Goal: Information Seeking & Learning: Learn about a topic

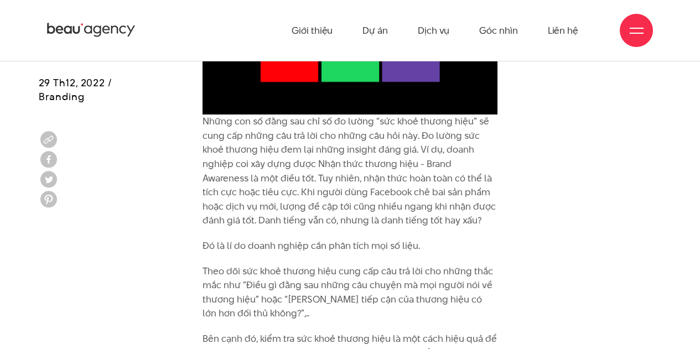
scroll to position [1477, 0]
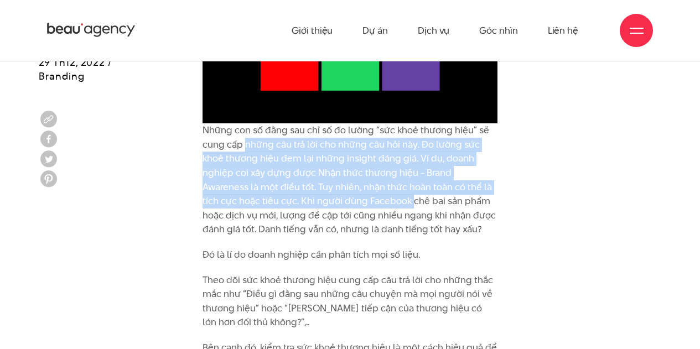
drag, startPoint x: 246, startPoint y: 132, endPoint x: 376, endPoint y: 194, distance: 144.1
click at [376, 193] on p "Những con số đằng sau chỉ số đo lường “sức khoẻ thương hiệu” sẽ cung cấp những …" at bounding box center [350, 179] width 295 height 113
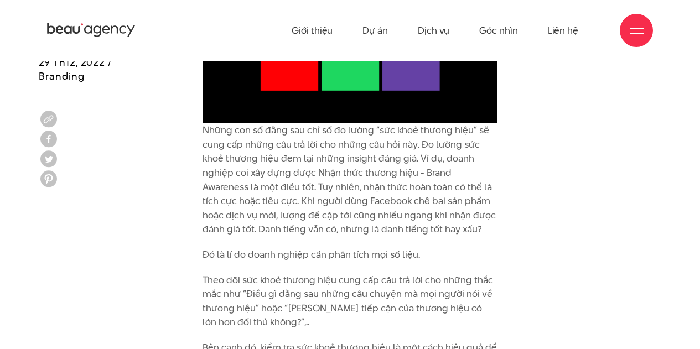
click at [372, 201] on p "Những con số đằng sau chỉ số đo lường “sức khoẻ thương hiệu” sẽ cung cấp những …" at bounding box center [350, 179] width 295 height 113
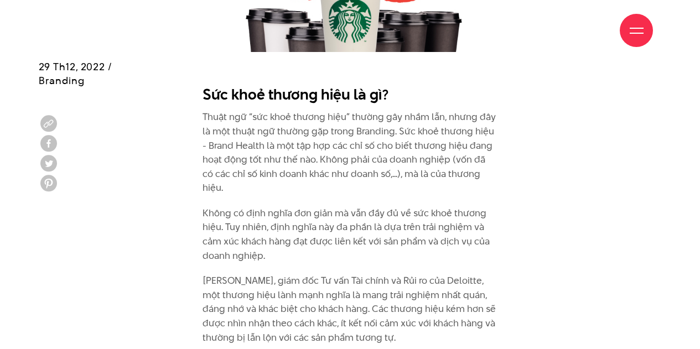
scroll to position [924, 0]
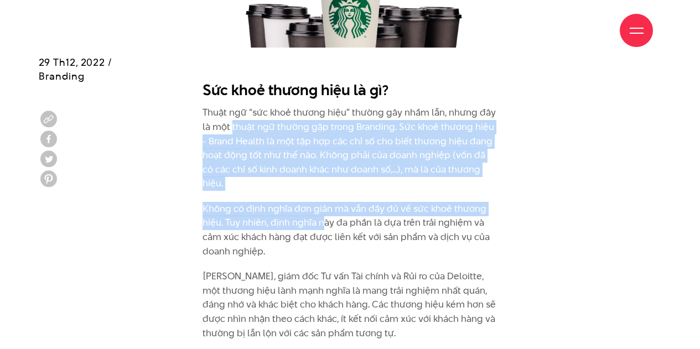
drag, startPoint x: 239, startPoint y: 134, endPoint x: 329, endPoint y: 222, distance: 126.4
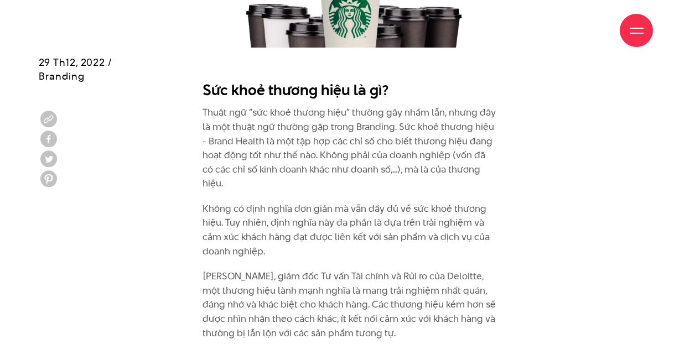
click at [326, 234] on p "Không có định nghĩa đơn giản mà vẫn đầy đủ về sức khoẻ thương hiệu. Tuy nhiên, …" at bounding box center [350, 230] width 295 height 56
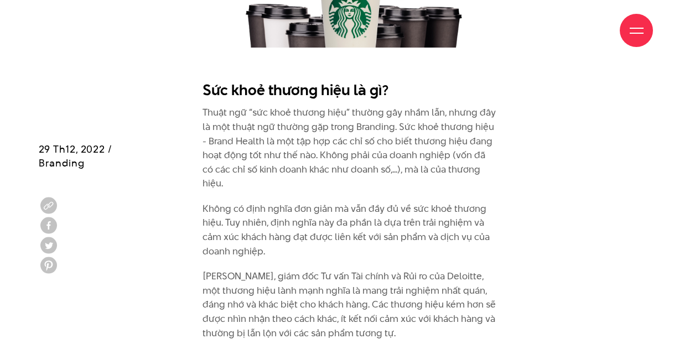
scroll to position [1035, 0]
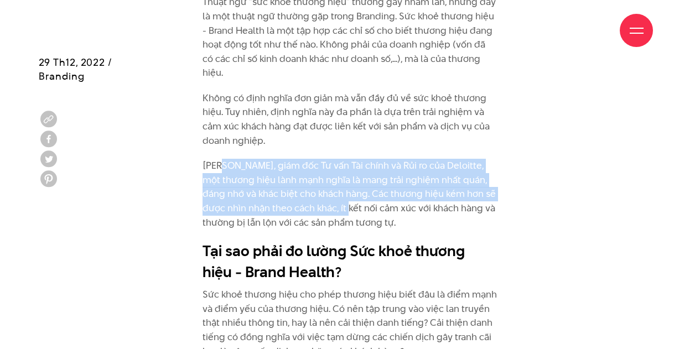
drag, startPoint x: 237, startPoint y: 144, endPoint x: 325, endPoint y: 197, distance: 102.5
click at [325, 197] on p "[PERSON_NAME], giám đốc Tư vấn Tài chính và Rủi ro của Deloitte, một thương hiệ…" at bounding box center [350, 194] width 295 height 71
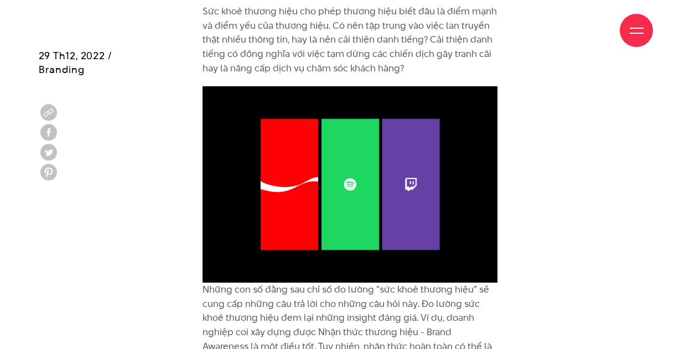
scroll to position [1422, 0]
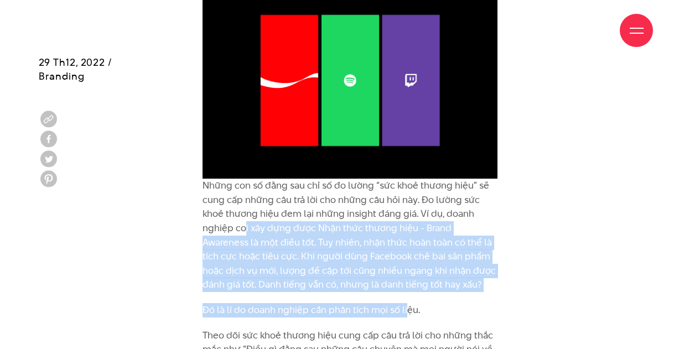
drag, startPoint x: 248, startPoint y: 217, endPoint x: 407, endPoint y: 284, distance: 172.1
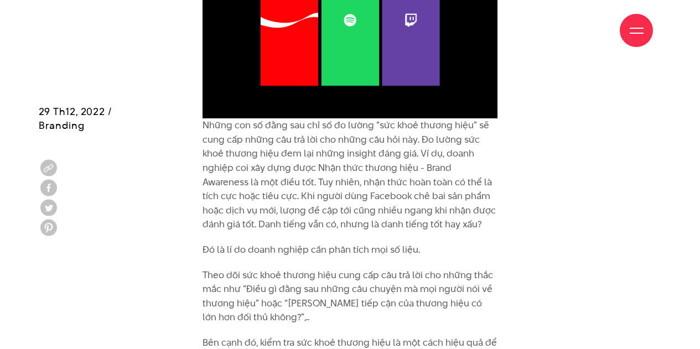
scroll to position [1477, 0]
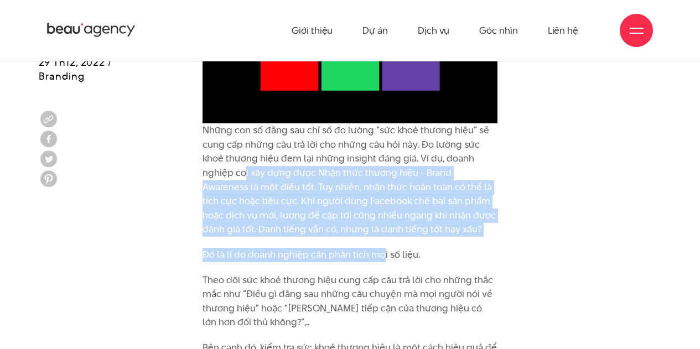
drag, startPoint x: 252, startPoint y: 167, endPoint x: 393, endPoint y: 236, distance: 156.7
click at [388, 248] on p "Đó là lí do doanh nghiệp cần phân tích mọi số liệu." at bounding box center [350, 255] width 295 height 14
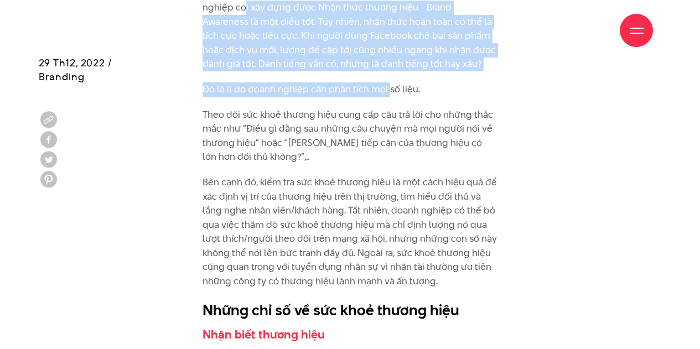
scroll to position [1643, 0]
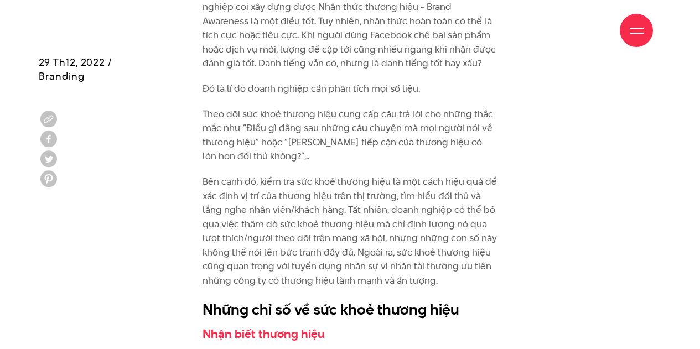
click at [308, 223] on p "Bên cạnh đó, kiểm tra sức khoẻ thương hiệu là một cách hiệu quả để xác định vị …" at bounding box center [350, 231] width 295 height 113
click at [235, 179] on p "Bên cạnh đó, kiểm tra sức khoẻ thương hiệu là một cách hiệu quả để xác định vị …" at bounding box center [350, 231] width 295 height 113
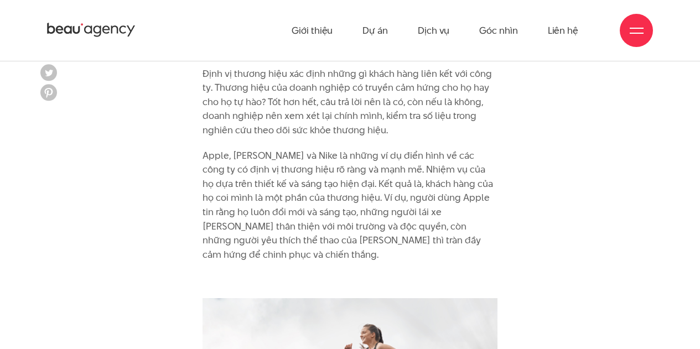
scroll to position [3138, 0]
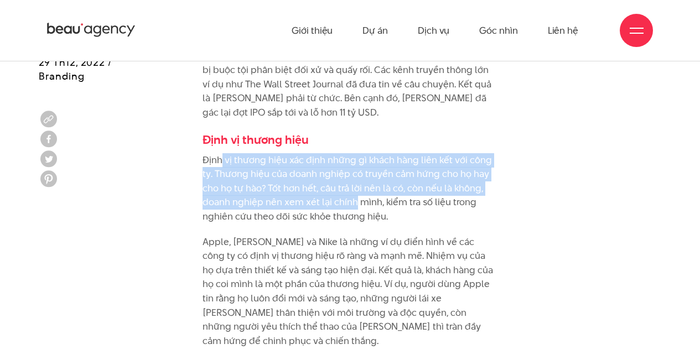
drag, startPoint x: 237, startPoint y: 149, endPoint x: 358, endPoint y: 211, distance: 135.9
click at [357, 190] on p "Định vị thương hiệu xác định những gì khách hàng liên kết với công ty. Thương h…" at bounding box center [350, 188] width 295 height 71
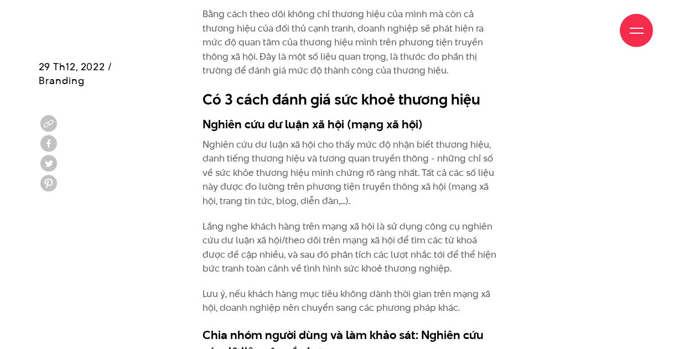
scroll to position [4023, 0]
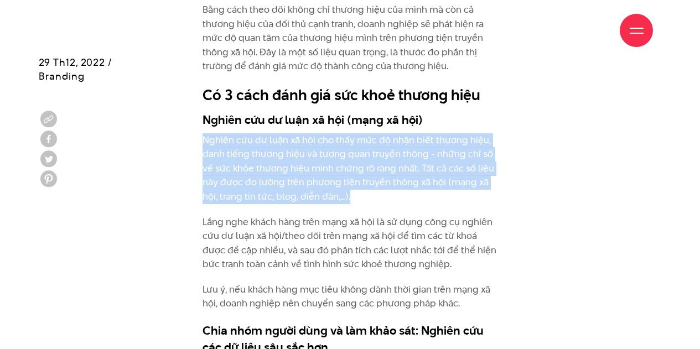
drag, startPoint x: 204, startPoint y: 81, endPoint x: 408, endPoint y: 141, distance: 212.8
click at [408, 141] on p "Nghiên cứu dư luận xã hội cho thấy mức độ nhận biết thương hiệu, danh tiếng thư…" at bounding box center [350, 168] width 295 height 71
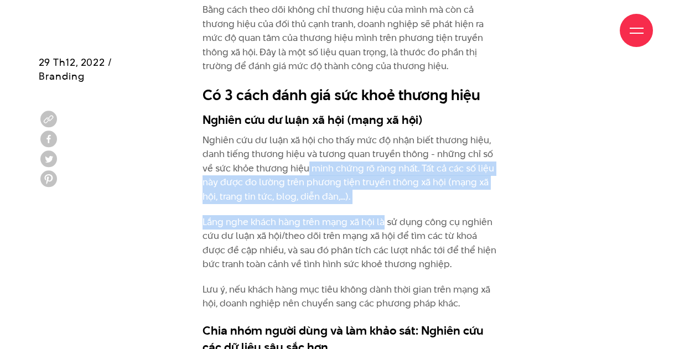
drag, startPoint x: 324, startPoint y: 125, endPoint x: 386, endPoint y: 180, distance: 83.0
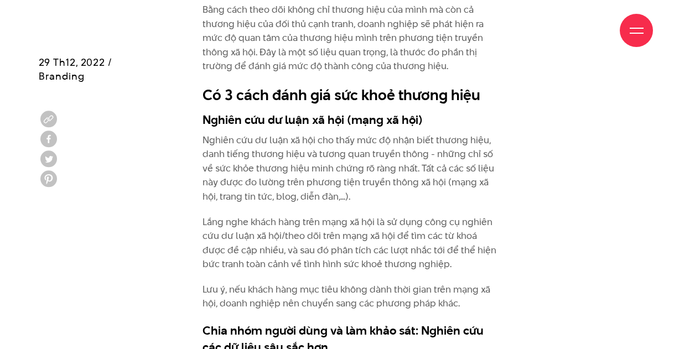
click at [382, 215] on p "Lắng nghe khách hàng trên mạng xã hội là sử dụng công cụ nghiên cứu dư luận xã …" at bounding box center [350, 243] width 295 height 56
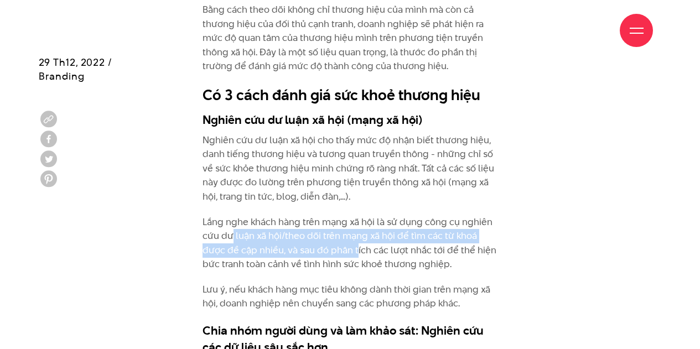
drag, startPoint x: 283, startPoint y: 178, endPoint x: 360, endPoint y: 197, distance: 79.3
click at [360, 215] on p "Lắng nghe khách hàng trên mạng xã hội là sử dụng công cụ nghiên cứu dư luận xã …" at bounding box center [350, 243] width 295 height 56
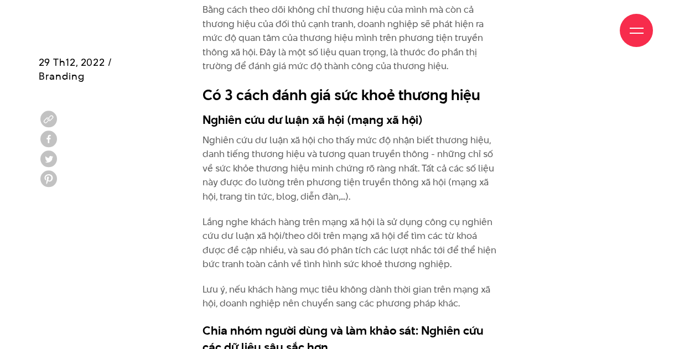
click at [361, 215] on p "Lắng nghe khách hàng trên mạng xã hội là sử dụng công cụ nghiên cứu dư luận xã …" at bounding box center [350, 243] width 295 height 56
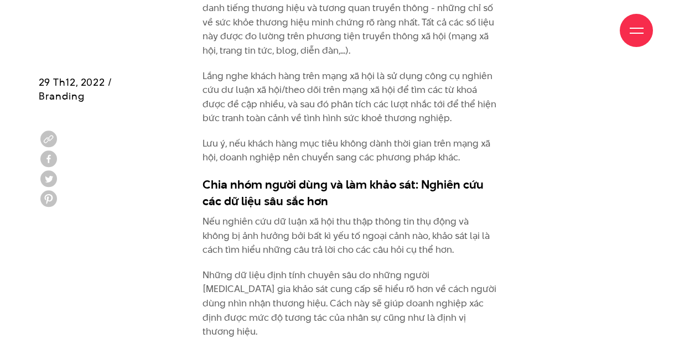
scroll to position [4189, 0]
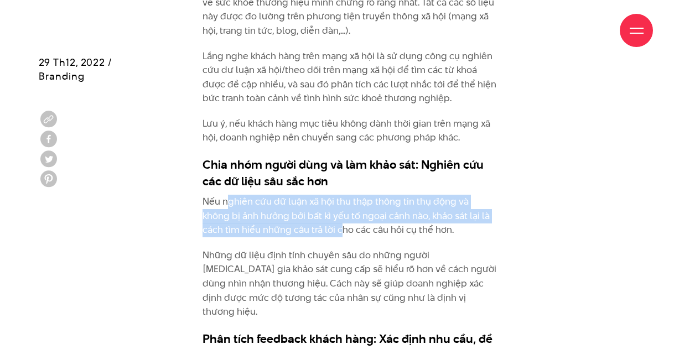
drag, startPoint x: 227, startPoint y: 149, endPoint x: 328, endPoint y: 177, distance: 103.9
click at [327, 195] on p "Nếu nghiên cứu dữ luận xã hội thu thập thông tin thụ động và không bị ảnh hưởng…" at bounding box center [350, 216] width 295 height 43
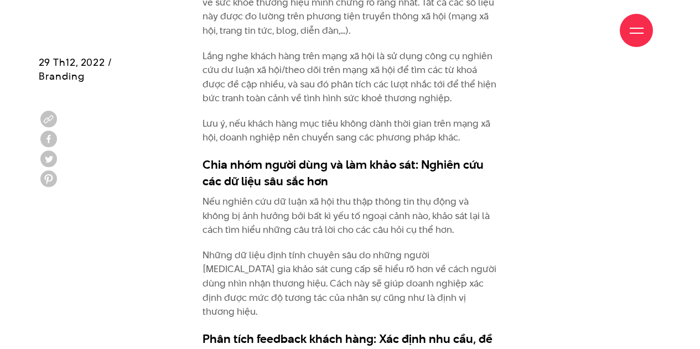
click at [331, 248] on p "Những dữ liệu định tính chuyên sâu do những người [MEDICAL_DATA] gia khảo sát c…" at bounding box center [350, 283] width 295 height 71
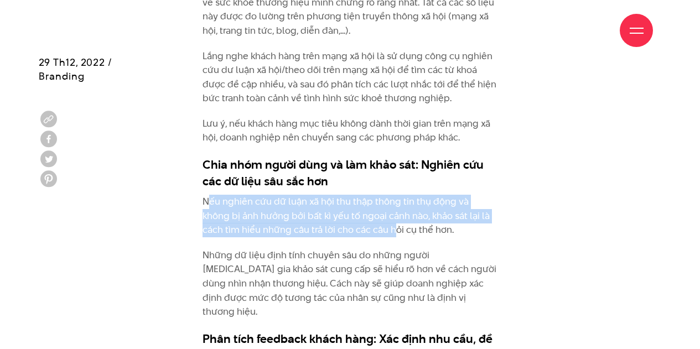
drag, startPoint x: 208, startPoint y: 147, endPoint x: 370, endPoint y: 179, distance: 165.3
click at [370, 195] on p "Nếu nghiên cứu dữ luận xã hội thu thập thông tin thụ động và không bị ảnh hưởng…" at bounding box center [350, 216] width 295 height 43
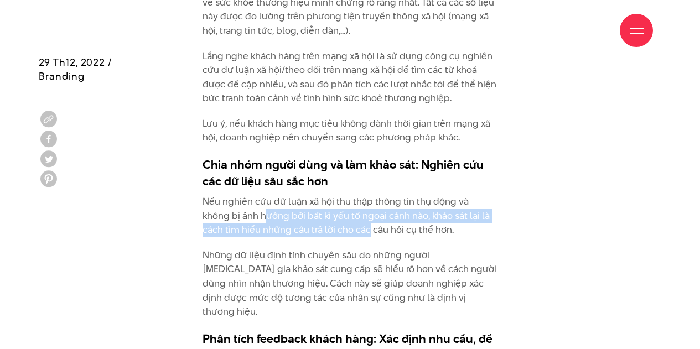
drag, startPoint x: 269, startPoint y: 164, endPoint x: 345, endPoint y: 179, distance: 77.9
click at [345, 195] on p "Nếu nghiên cứu dữ luận xã hội thu thập thông tin thụ động và không bị ảnh hưởng…" at bounding box center [350, 216] width 295 height 43
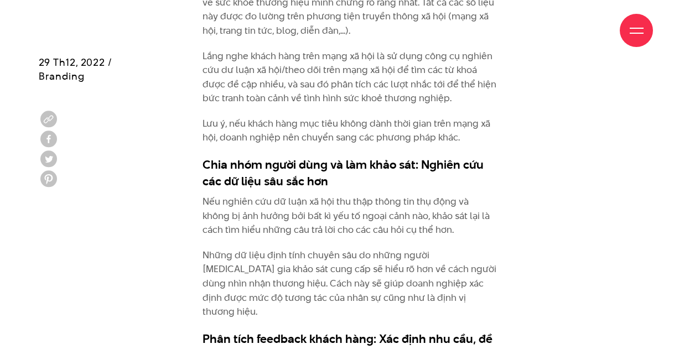
click at [352, 248] on p "Những dữ liệu định tính chuyên sâu do những người [MEDICAL_DATA] gia khảo sát c…" at bounding box center [350, 283] width 295 height 71
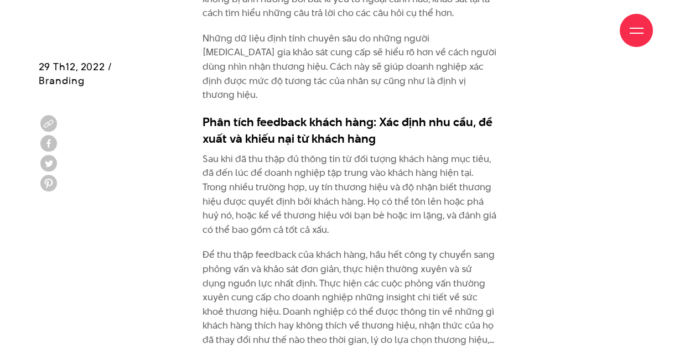
scroll to position [4410, 0]
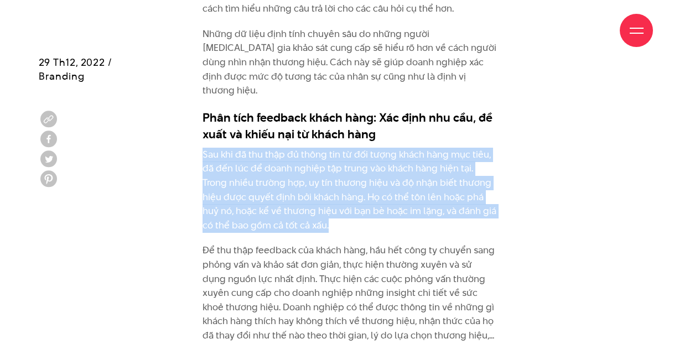
drag, startPoint x: 203, startPoint y: 84, endPoint x: 334, endPoint y: 168, distance: 155.6
click at [326, 155] on p "Sau khi đã thu thập đủ thông tin từ đối tượng khách hàng mục tiêu, đã đến lúc đ…" at bounding box center [350, 190] width 295 height 85
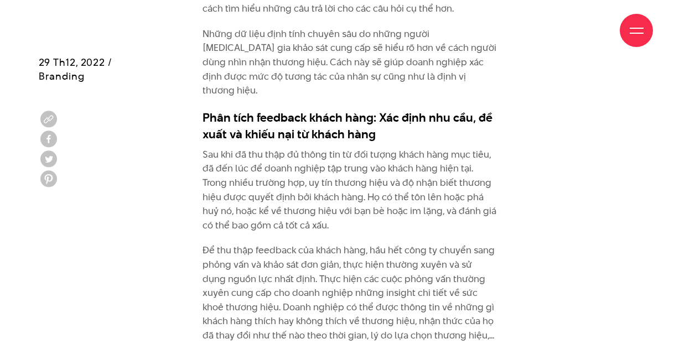
click at [339, 243] on p "Để thu thập feedback của khách hàng, hầu hết công ty chuyển sang phỏng vấn và k…" at bounding box center [350, 292] width 295 height 99
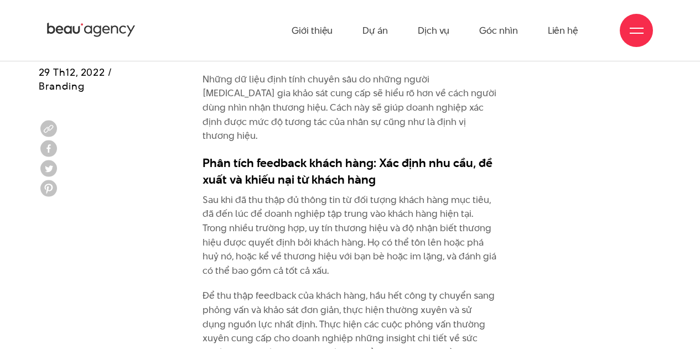
scroll to position [4355, 0]
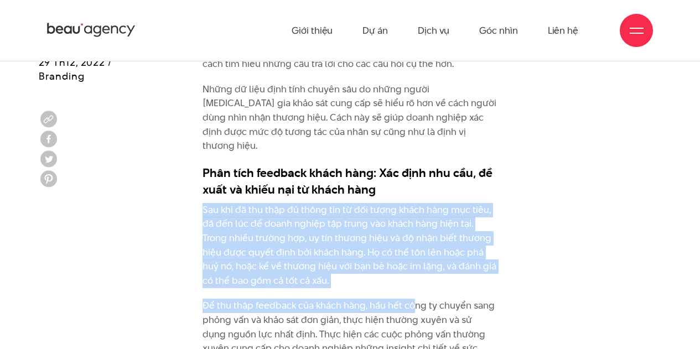
drag, startPoint x: 251, startPoint y: 154, endPoint x: 416, endPoint y: 220, distance: 177.1
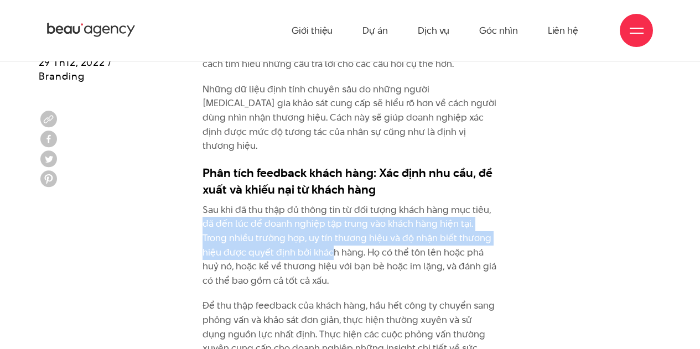
drag, startPoint x: 195, startPoint y: 148, endPoint x: 346, endPoint y: 208, distance: 162.3
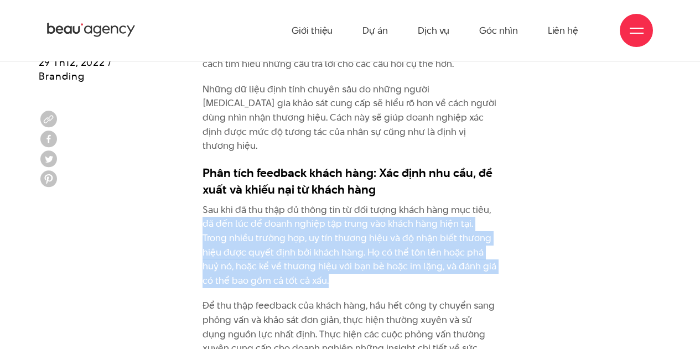
click at [346, 208] on p "Sau khi đã thu thập đủ thông tin từ đối tượng khách hàng mục tiêu, đã đến lúc đ…" at bounding box center [350, 245] width 295 height 85
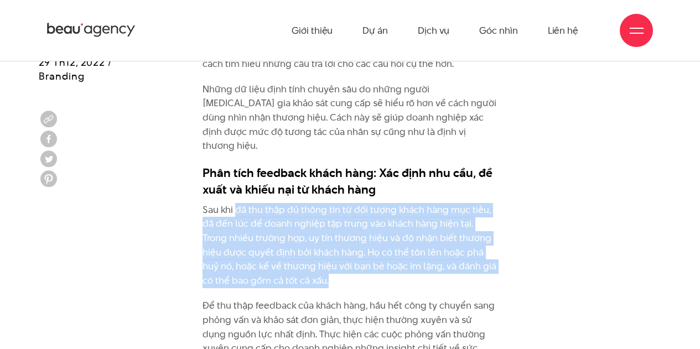
drag, startPoint x: 236, startPoint y: 146, endPoint x: 393, endPoint y: 216, distance: 172.4
click at [393, 216] on p "Sau khi đã thu thập đủ thông tin từ đối tượng khách hàng mục tiêu, đã đến lúc đ…" at bounding box center [350, 245] width 295 height 85
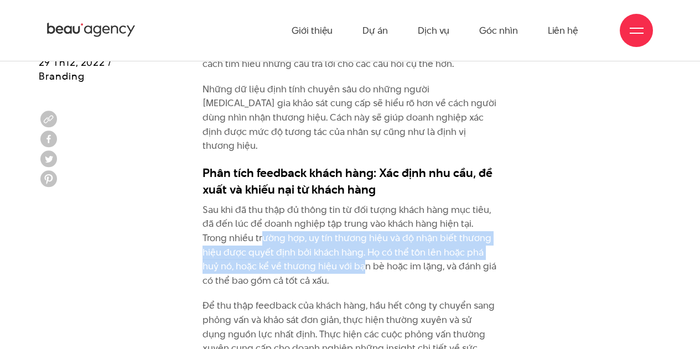
drag, startPoint x: 237, startPoint y: 170, endPoint x: 344, endPoint y: 206, distance: 113.2
click at [341, 203] on p "Sau khi đã thu thập đủ thông tin từ đối tượng khách hàng mục tiêu, đã đến lúc đ…" at bounding box center [350, 245] width 295 height 85
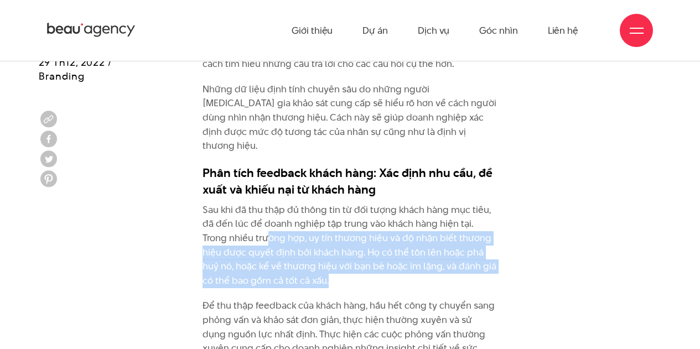
drag, startPoint x: 242, startPoint y: 170, endPoint x: 341, endPoint y: 219, distance: 110.4
click at [340, 215] on p "Sau khi đã thu thập đủ thông tin từ đối tượng khách hàng mục tiêu, đã đến lúc đ…" at bounding box center [350, 245] width 295 height 85
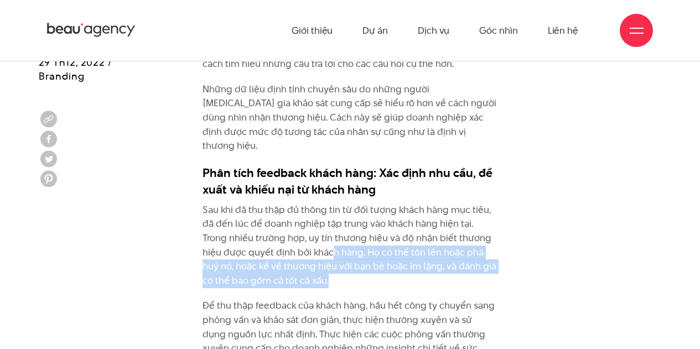
drag, startPoint x: 310, startPoint y: 186, endPoint x: 405, endPoint y: 217, distance: 99.0
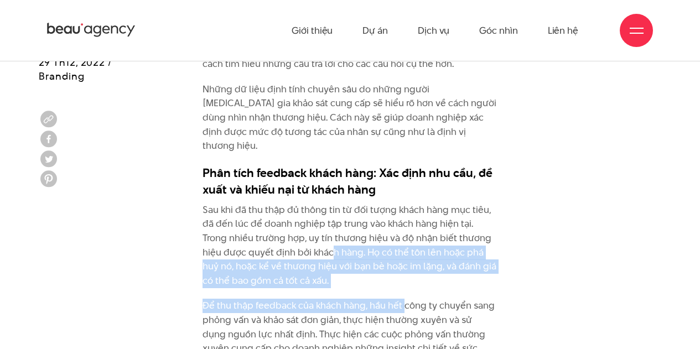
click at [386, 299] on p "Để thu thập feedback của khách hàng, hầu hết công ty chuyển sang phỏng vấn và k…" at bounding box center [350, 348] width 295 height 99
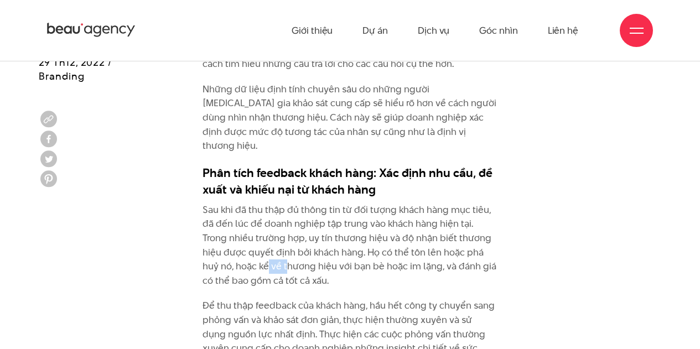
drag, startPoint x: 236, startPoint y: 194, endPoint x: 277, endPoint y: 210, distance: 44.7
click at [268, 206] on p "Sau khi đã thu thập đủ thông tin từ đối tượng khách hàng mục tiêu, đã đến lúc đ…" at bounding box center [350, 245] width 295 height 85
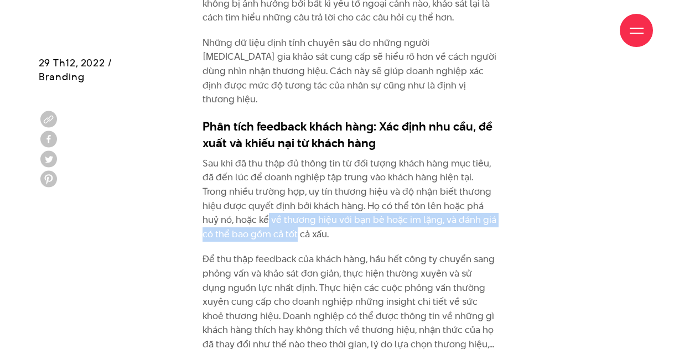
scroll to position [4410, 0]
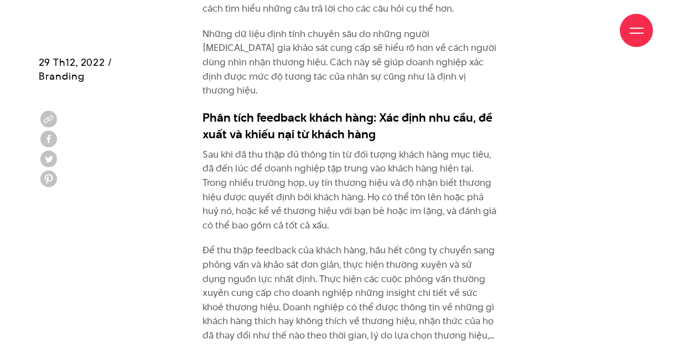
click at [273, 243] on p "Để thu thập feedback của khách hàng, hầu hết công ty chuyển sang phỏng vấn và k…" at bounding box center [350, 292] width 295 height 99
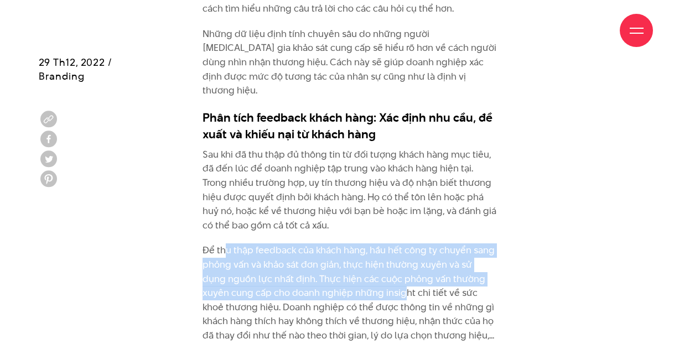
drag, startPoint x: 338, startPoint y: 202, endPoint x: 379, endPoint y: 220, distance: 44.6
click at [377, 243] on p "Để thu thập feedback của khách hàng, hầu hết công ty chuyển sang phỏng vấn và k…" at bounding box center [350, 292] width 295 height 99
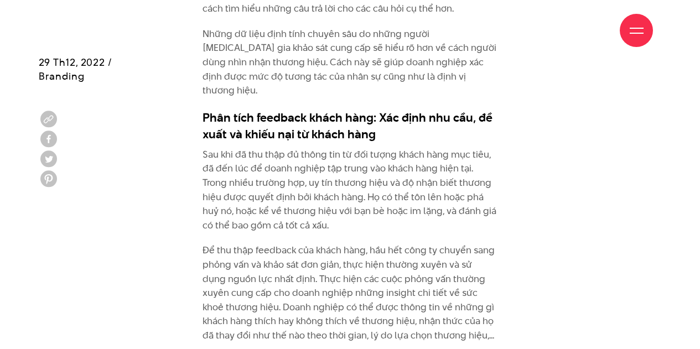
drag, startPoint x: 379, startPoint y: 229, endPoint x: 372, endPoint y: 230, distance: 6.7
click at [379, 243] on p "Để thu thập feedback của khách hàng, hầu hết công ty chuyển sang phỏng vấn và k…" at bounding box center [350, 292] width 295 height 99
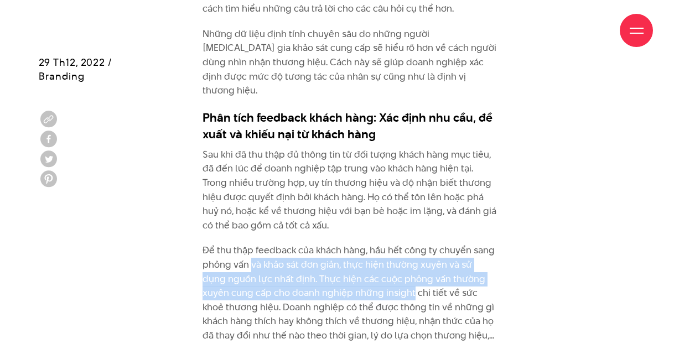
drag, startPoint x: 250, startPoint y: 196, endPoint x: 385, endPoint y: 229, distance: 138.4
click at [384, 243] on p "Để thu thập feedback của khách hàng, hầu hết công ty chuyển sang phỏng vấn và k…" at bounding box center [350, 292] width 295 height 99
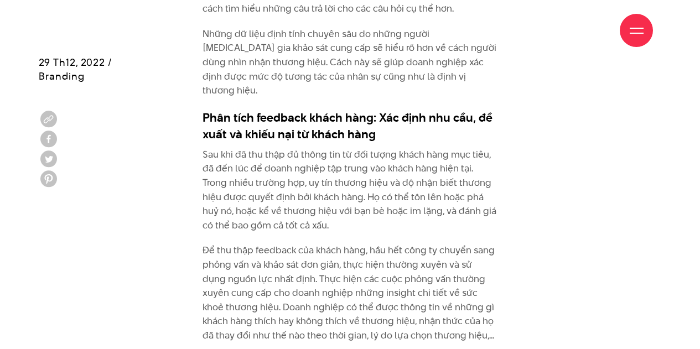
click at [385, 243] on p "Để thu thập feedback của khách hàng, hầu hết công ty chuyển sang phỏng vấn và k…" at bounding box center [350, 292] width 295 height 99
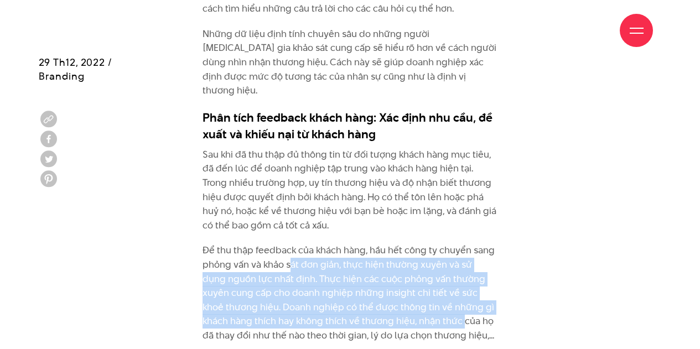
drag, startPoint x: 291, startPoint y: 197, endPoint x: 436, endPoint y: 256, distance: 156.6
click at [436, 256] on p "Để thu thập feedback của khách hàng, hầu hết công ty chuyển sang phỏng vấn và k…" at bounding box center [350, 292] width 295 height 99
click at [409, 255] on p "Để thu thập feedback của khách hàng, hầu hết công ty chuyển sang phỏng vấn và k…" at bounding box center [350, 292] width 295 height 99
